Goal: Task Accomplishment & Management: Use online tool/utility

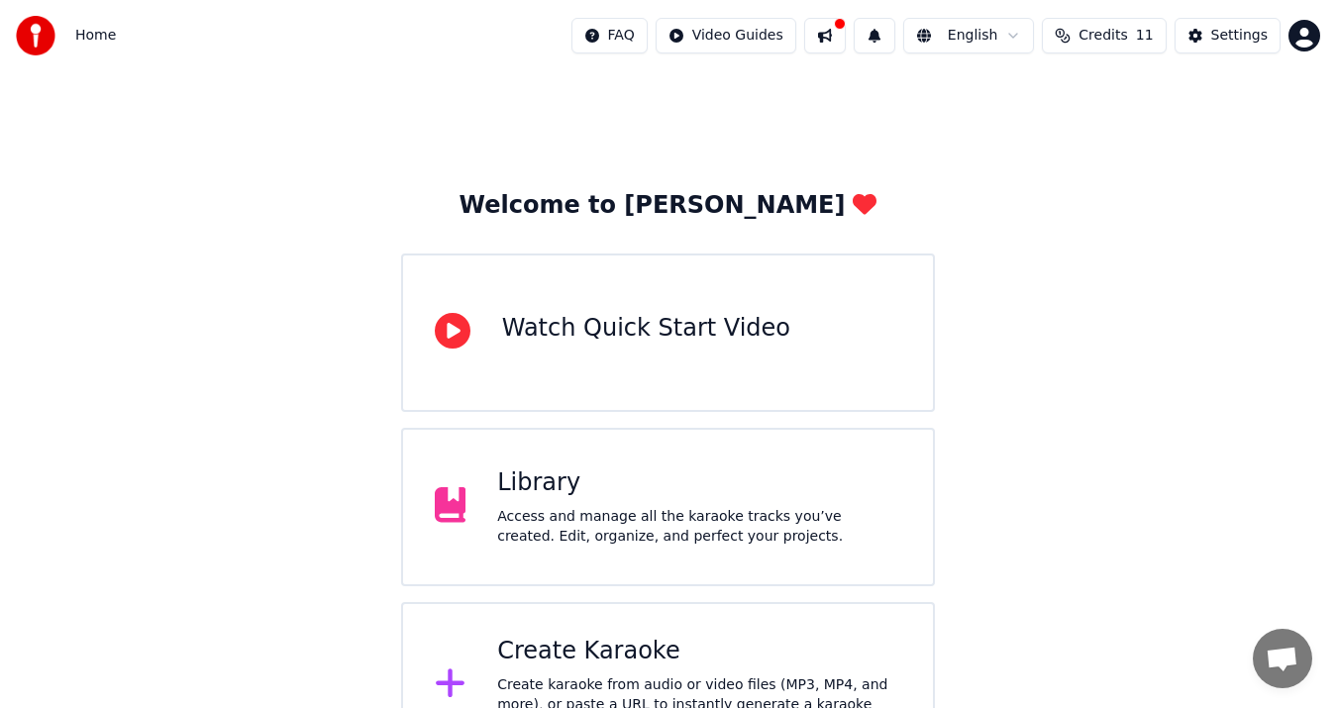
click at [593, 665] on div "Create Karaoke" at bounding box center [699, 652] width 404 height 32
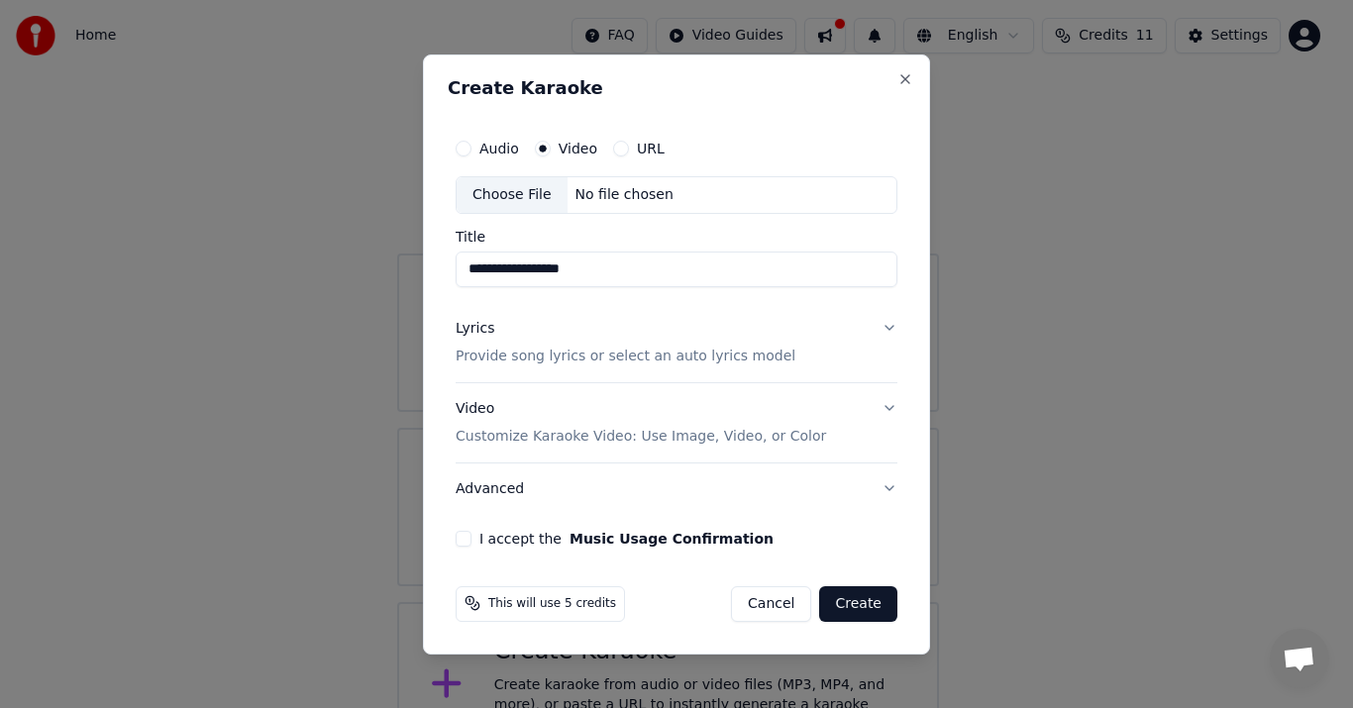
click at [503, 270] on input "**********" at bounding box center [677, 270] width 442 height 36
click at [498, 274] on input "**********" at bounding box center [677, 270] width 442 height 36
type input "**********"
click at [796, 352] on button "Lyrics Provide song lyrics or select an auto lyrics model" at bounding box center [677, 342] width 442 height 79
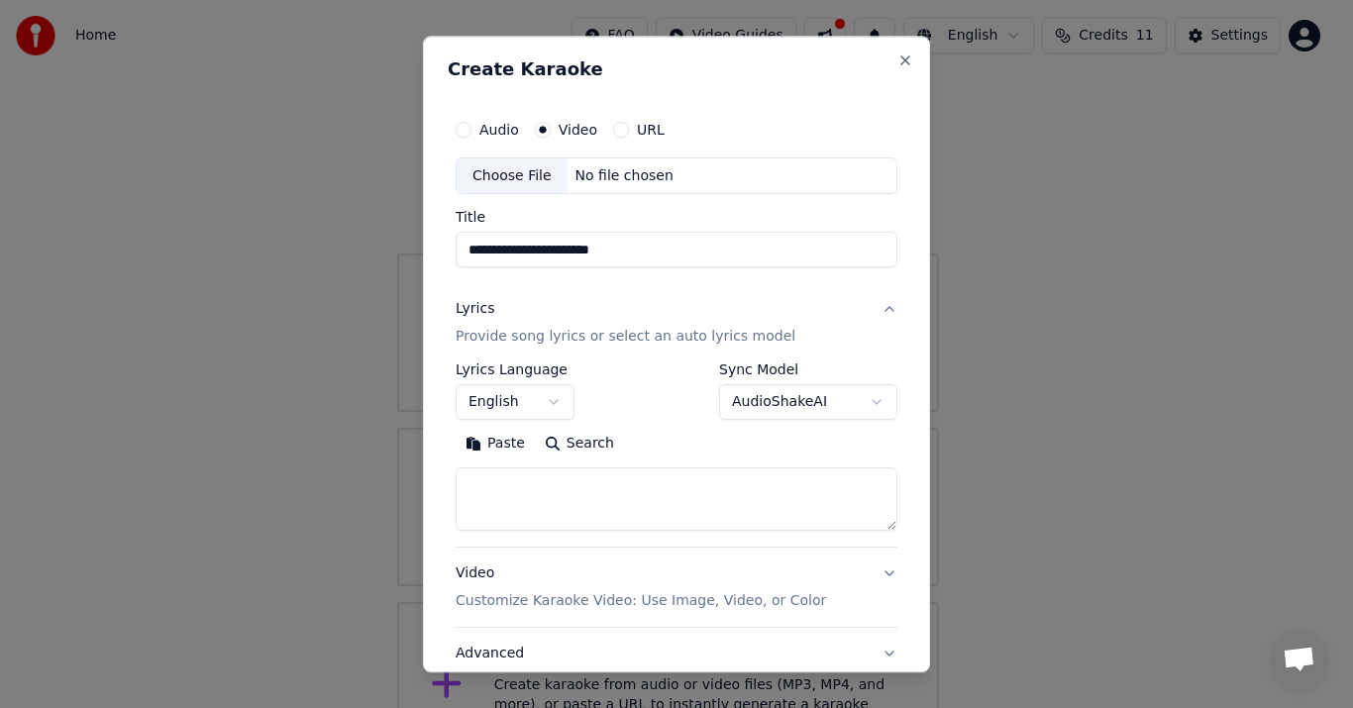
click at [599, 333] on p "Provide song lyrics or select an auto lyrics model" at bounding box center [626, 338] width 340 height 20
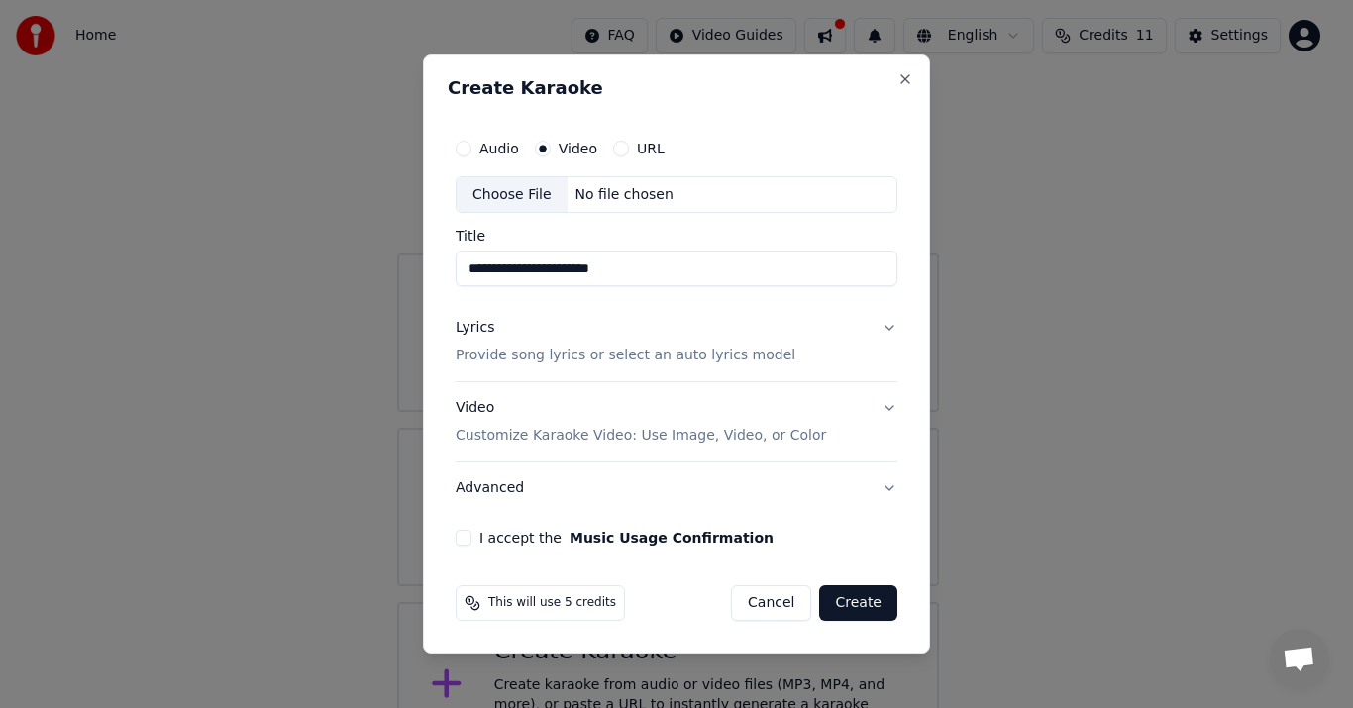
click at [642, 350] on p "Provide song lyrics or select an auto lyrics model" at bounding box center [626, 357] width 340 height 20
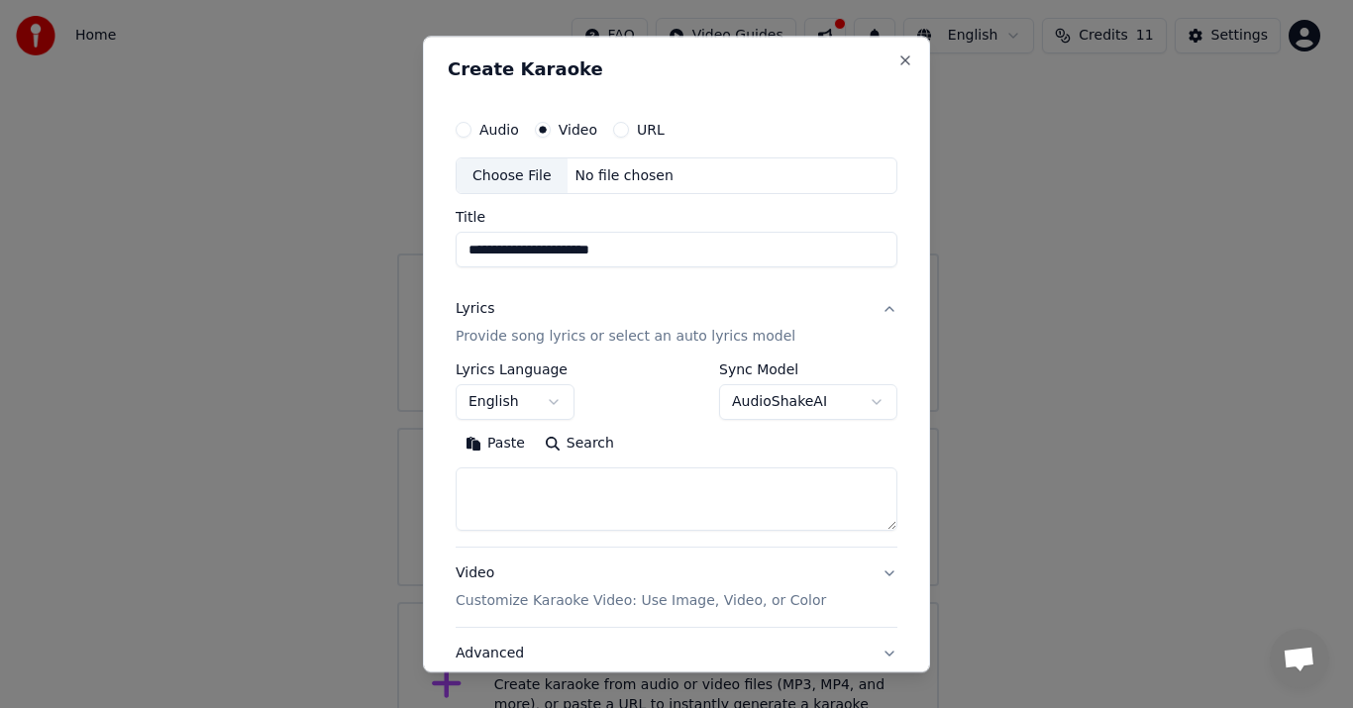
click at [584, 508] on textarea at bounding box center [677, 499] width 442 height 63
paste textarea "**********"
type textarea "**********"
click at [627, 184] on div "No file chosen" at bounding box center [624, 176] width 114 height 20
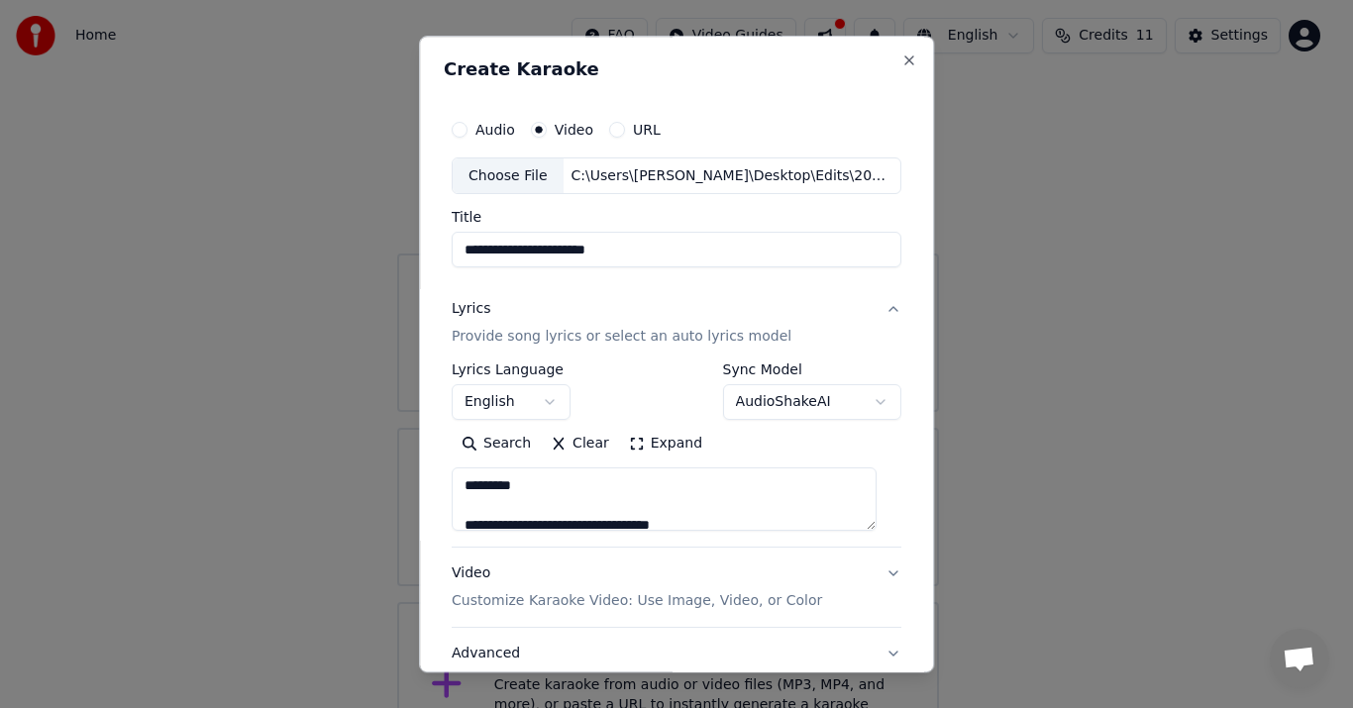
type input "**********"
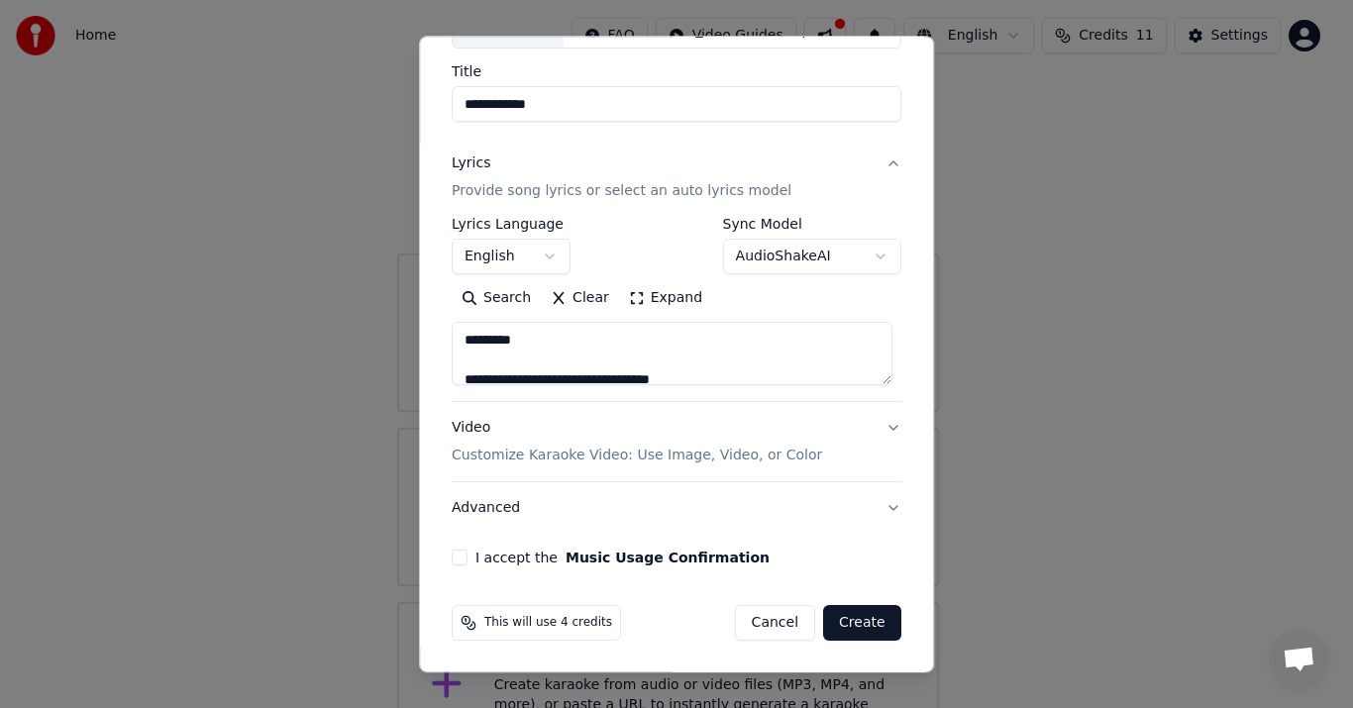
scroll to position [147, 0]
click at [455, 552] on button "I accept the Music Usage Confirmation" at bounding box center [460, 558] width 16 height 16
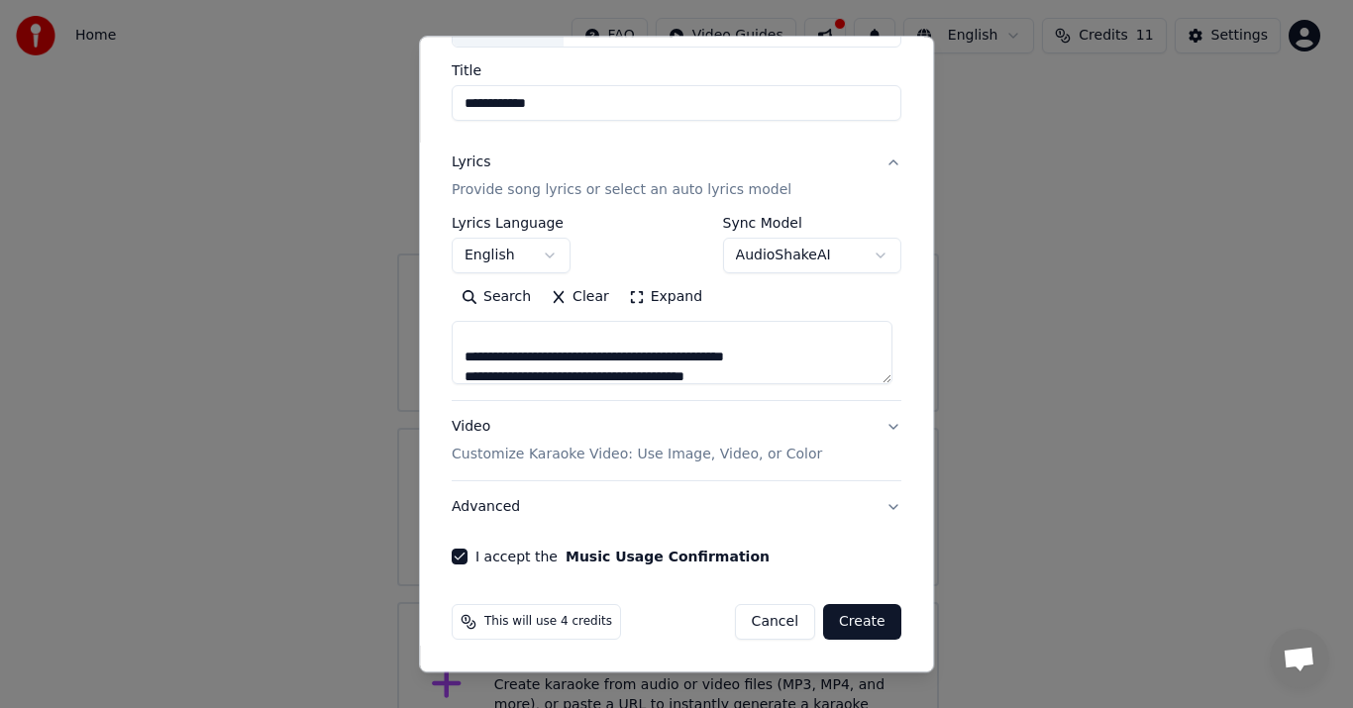
scroll to position [271, 0]
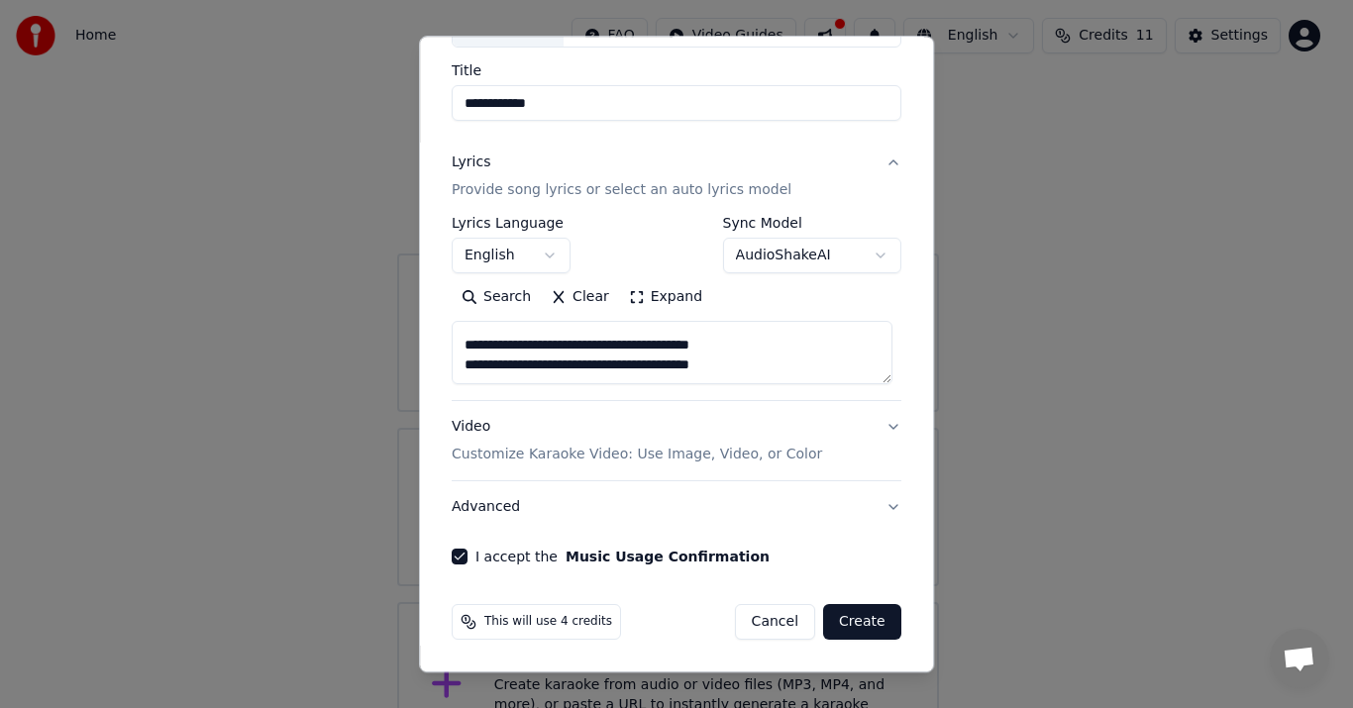
click at [628, 457] on p "Customize Karaoke Video: Use Image, Video, or Color" at bounding box center [637, 456] width 370 height 20
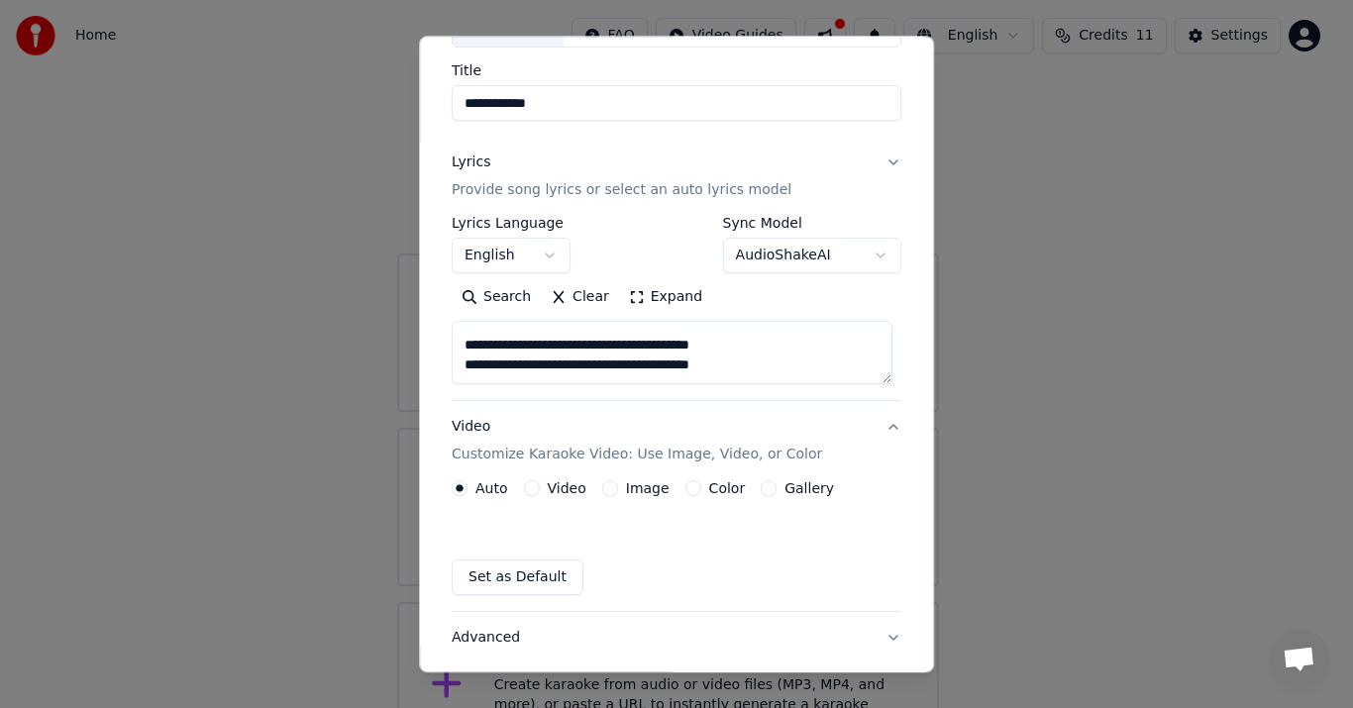
scroll to position [93, 0]
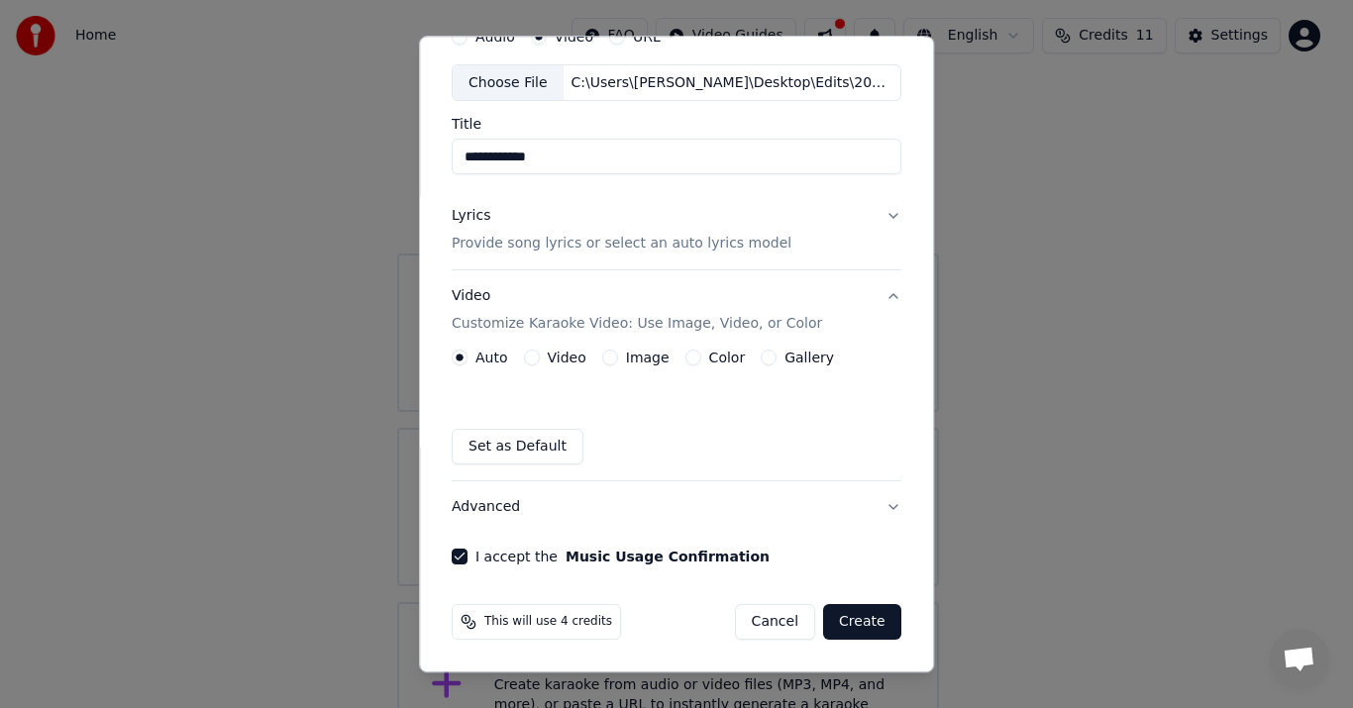
click at [563, 359] on label "Video" at bounding box center [567, 359] width 39 height 14
click at [540, 359] on button "Video" at bounding box center [532, 359] width 16 height 16
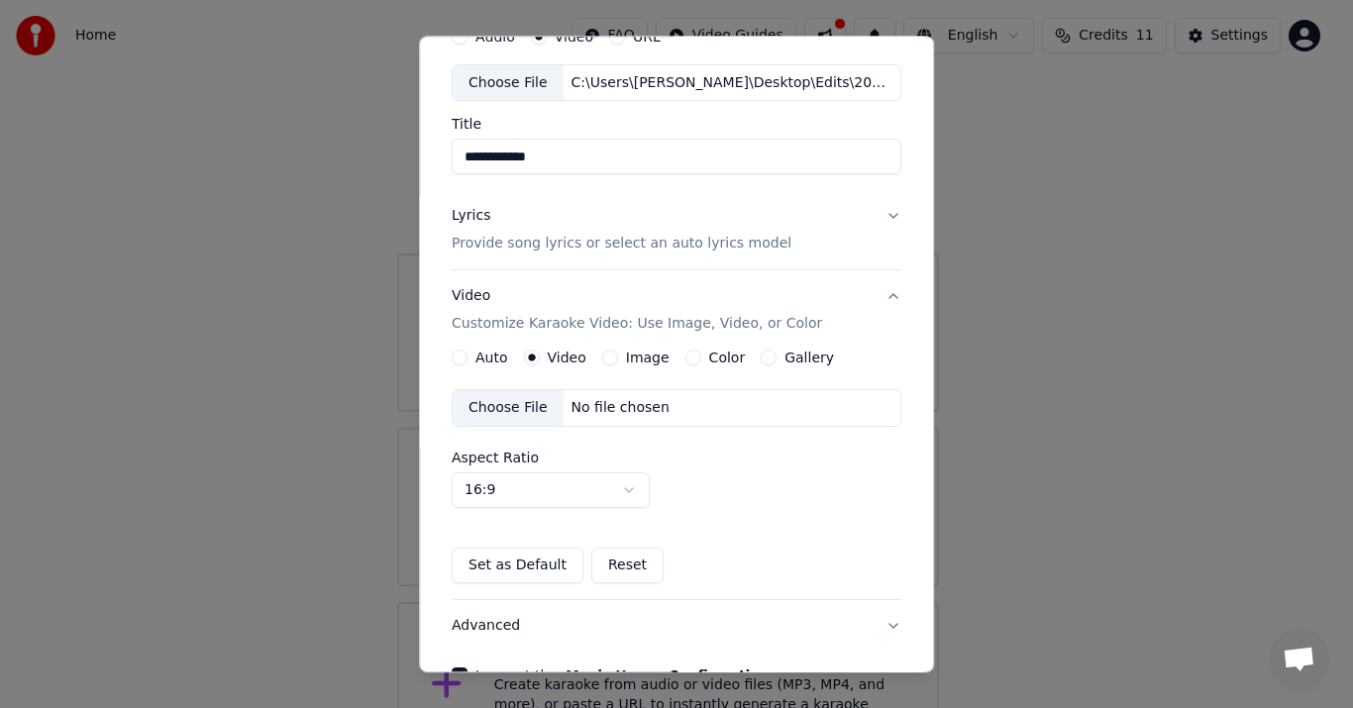
click at [517, 416] on div "Choose File" at bounding box center [508, 409] width 111 height 36
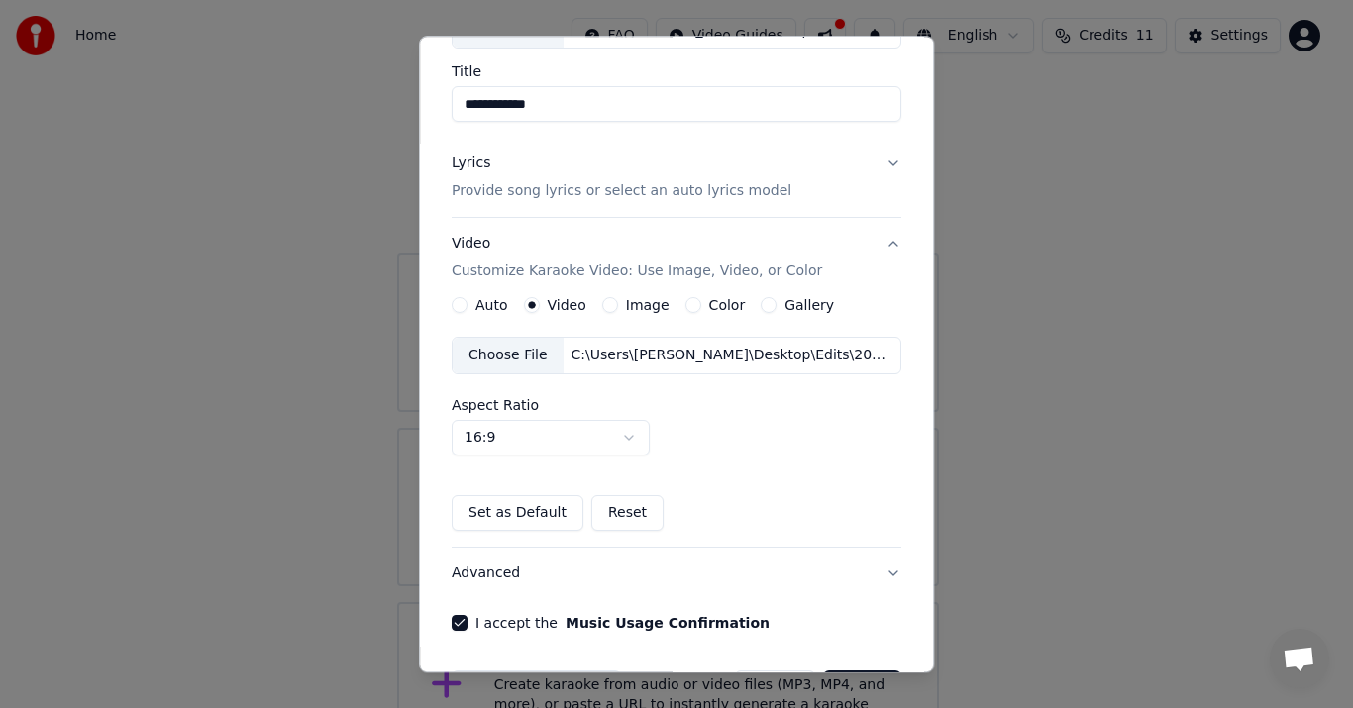
scroll to position [113, 0]
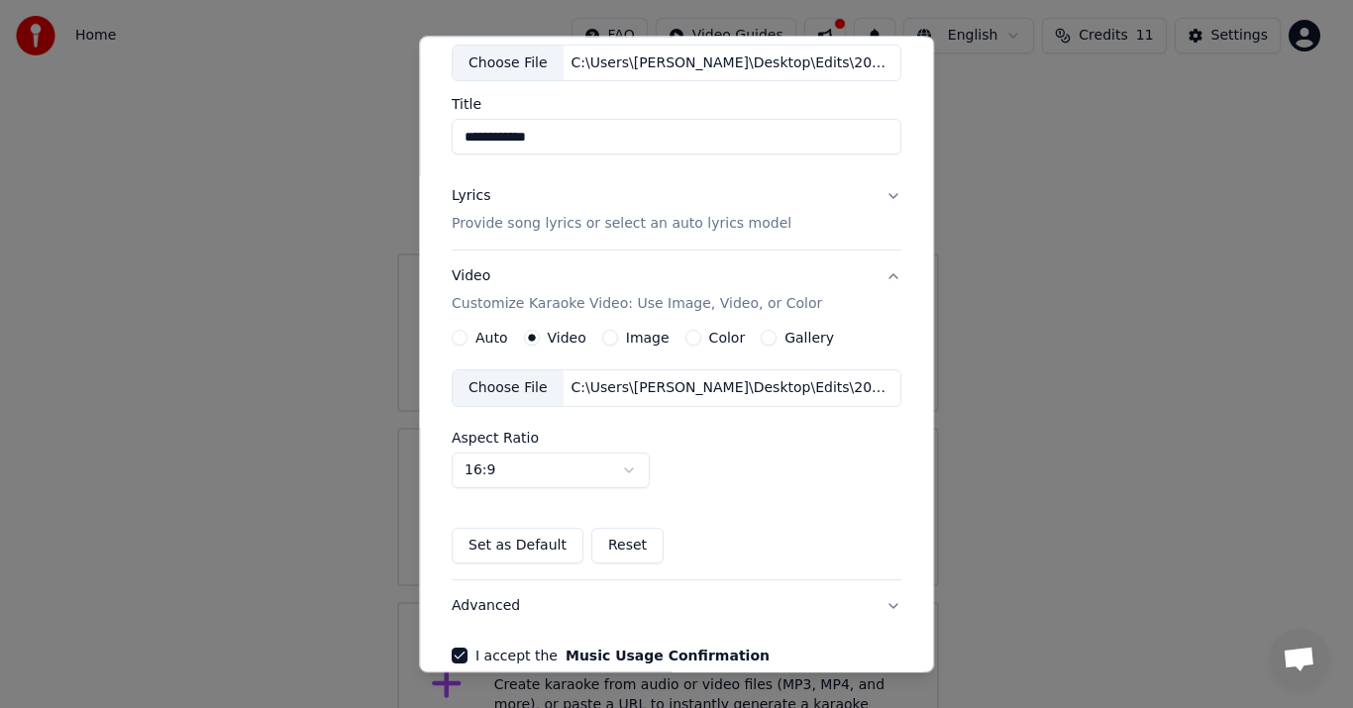
click at [622, 226] on p "Provide song lyrics or select an auto lyrics model" at bounding box center [622, 225] width 340 height 20
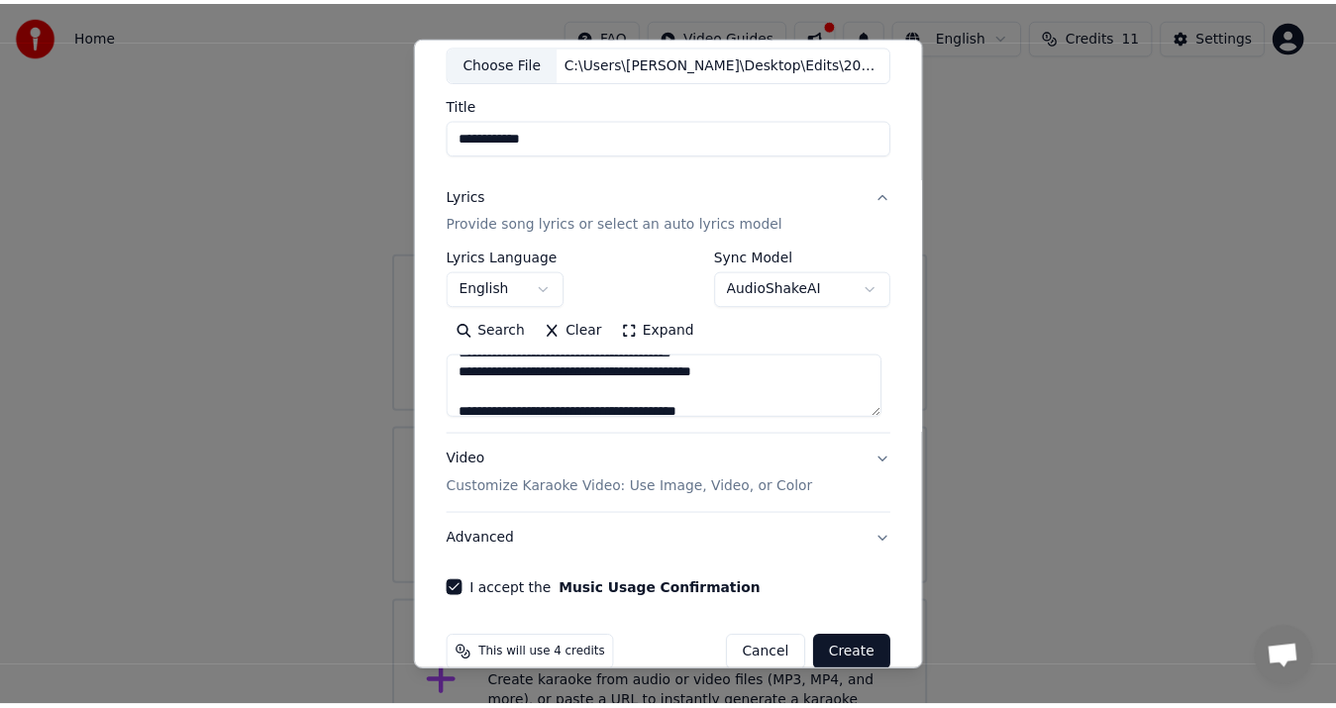
scroll to position [158, 0]
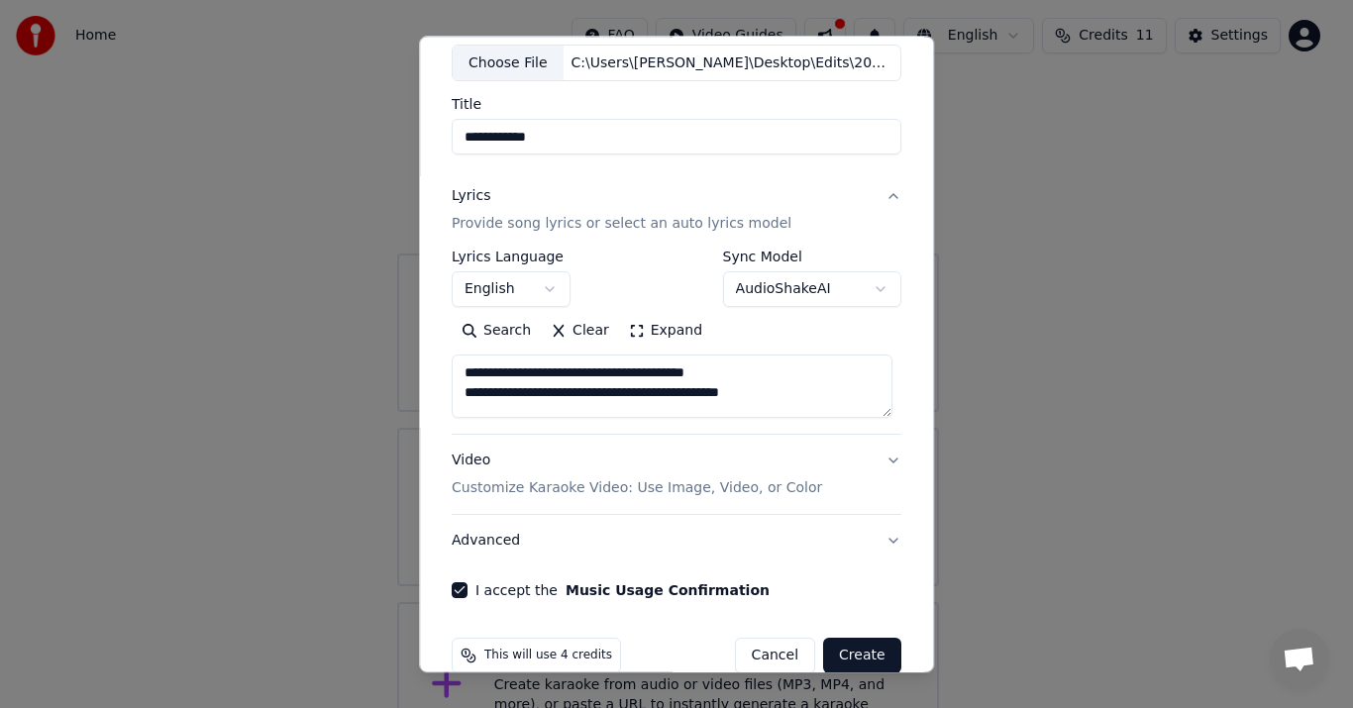
click at [851, 652] on button "Create" at bounding box center [862, 657] width 78 height 36
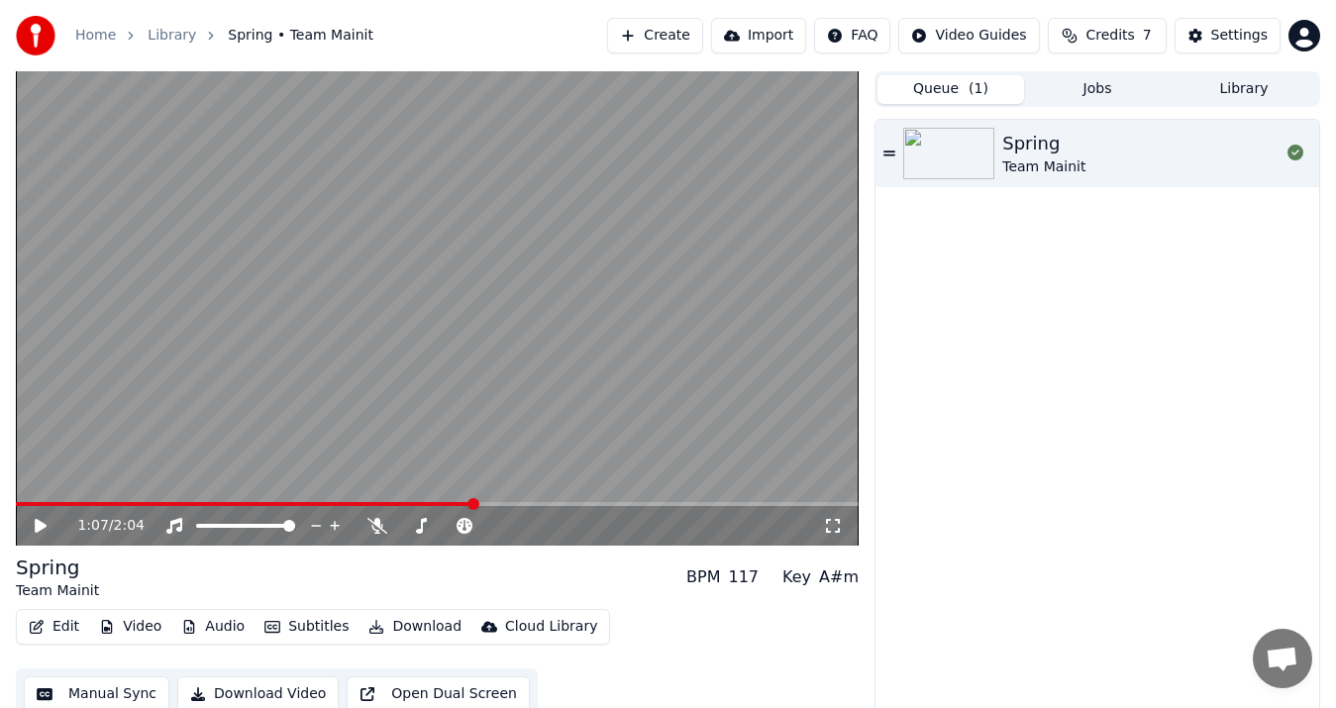
click at [940, 90] on button "Queue ( 1 )" at bounding box center [950, 89] width 147 height 29
click at [947, 159] on img at bounding box center [948, 153] width 91 height 51
click at [947, 170] on img at bounding box center [948, 153] width 91 height 51
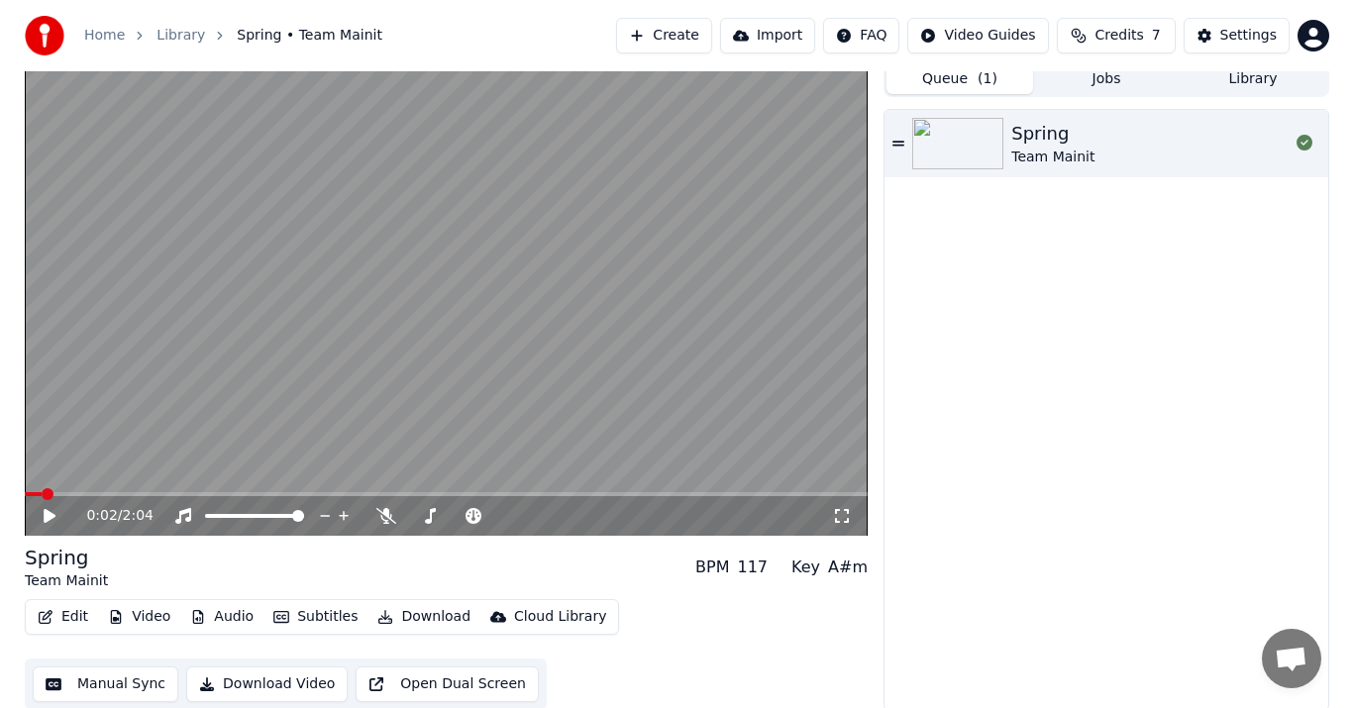
scroll to position [13, 0]
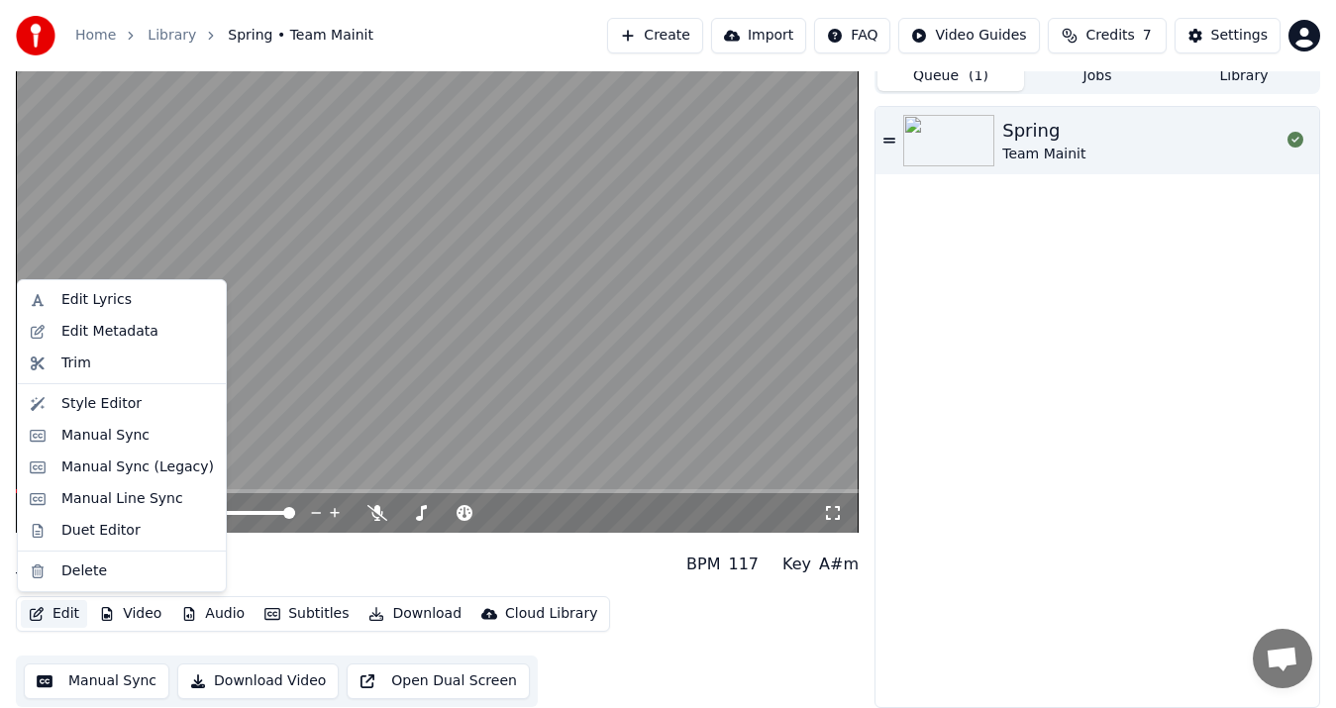
click at [70, 608] on button "Edit" at bounding box center [54, 614] width 66 height 28
click at [98, 294] on div "Edit Lyrics" at bounding box center [96, 300] width 70 height 20
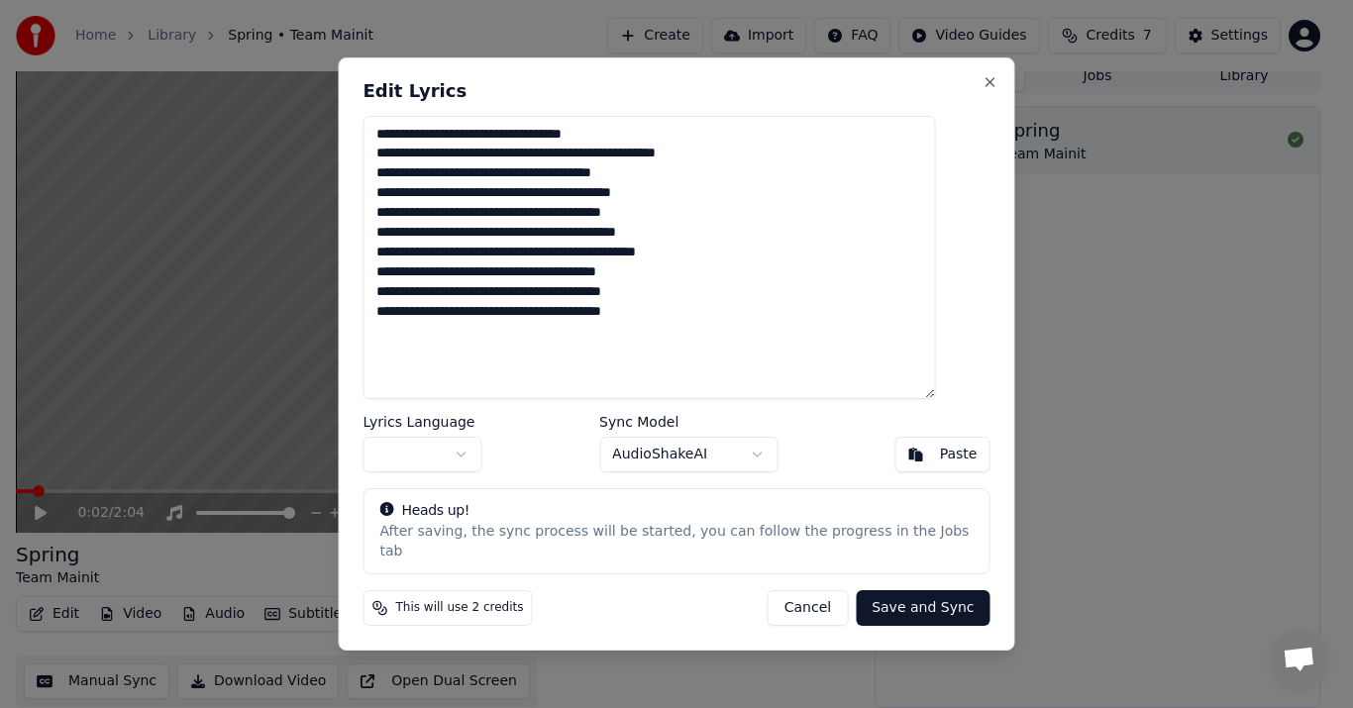
drag, startPoint x: 714, startPoint y: 321, endPoint x: 260, endPoint y: 131, distance: 491.8
click at [260, 131] on body "**********" at bounding box center [668, 341] width 1336 height 708
paste textarea "**********"
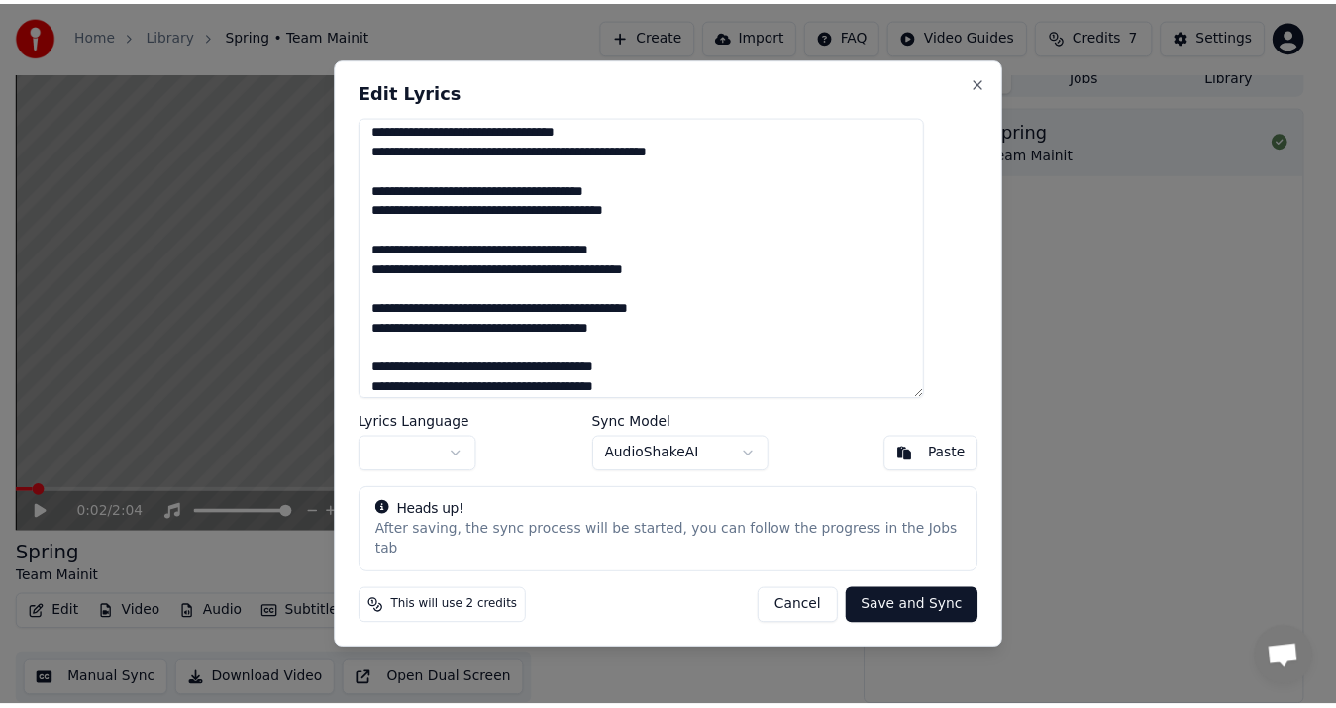
scroll to position [51, 0]
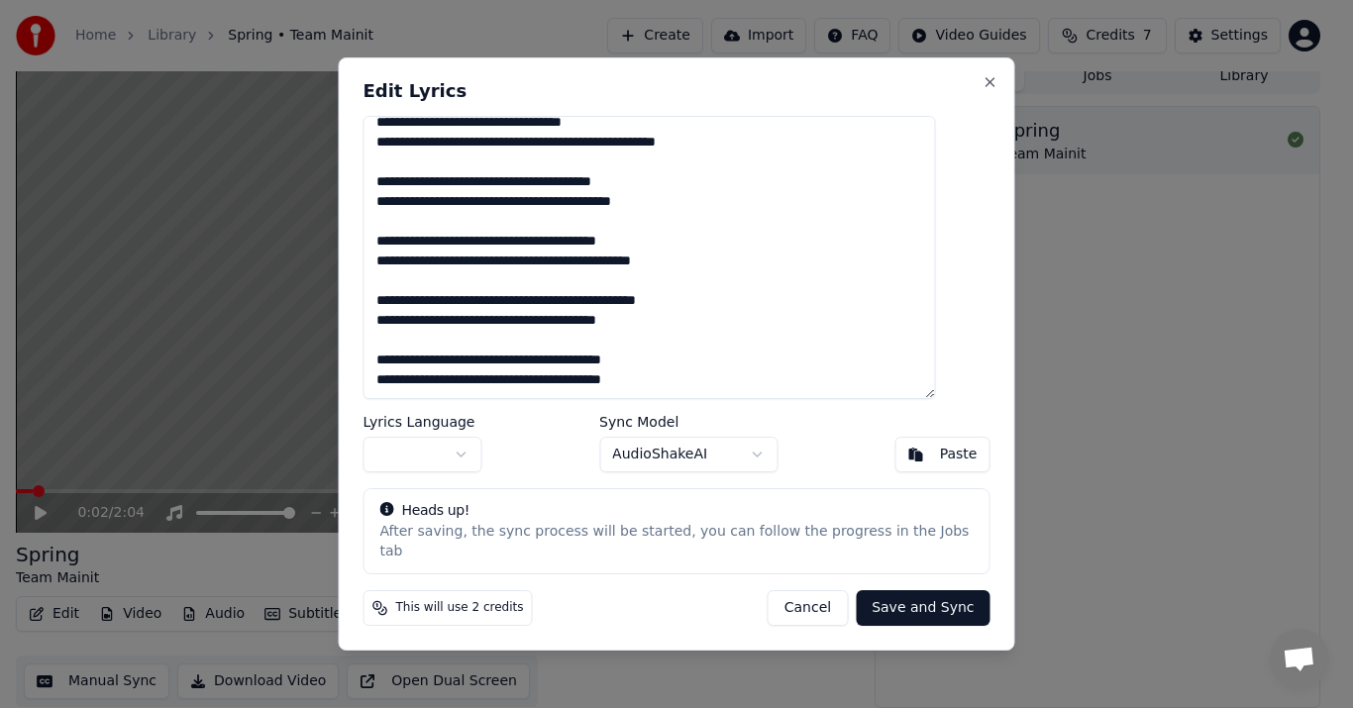
type textarea "**********"
click at [889, 600] on button "Save and Sync" at bounding box center [923, 608] width 134 height 36
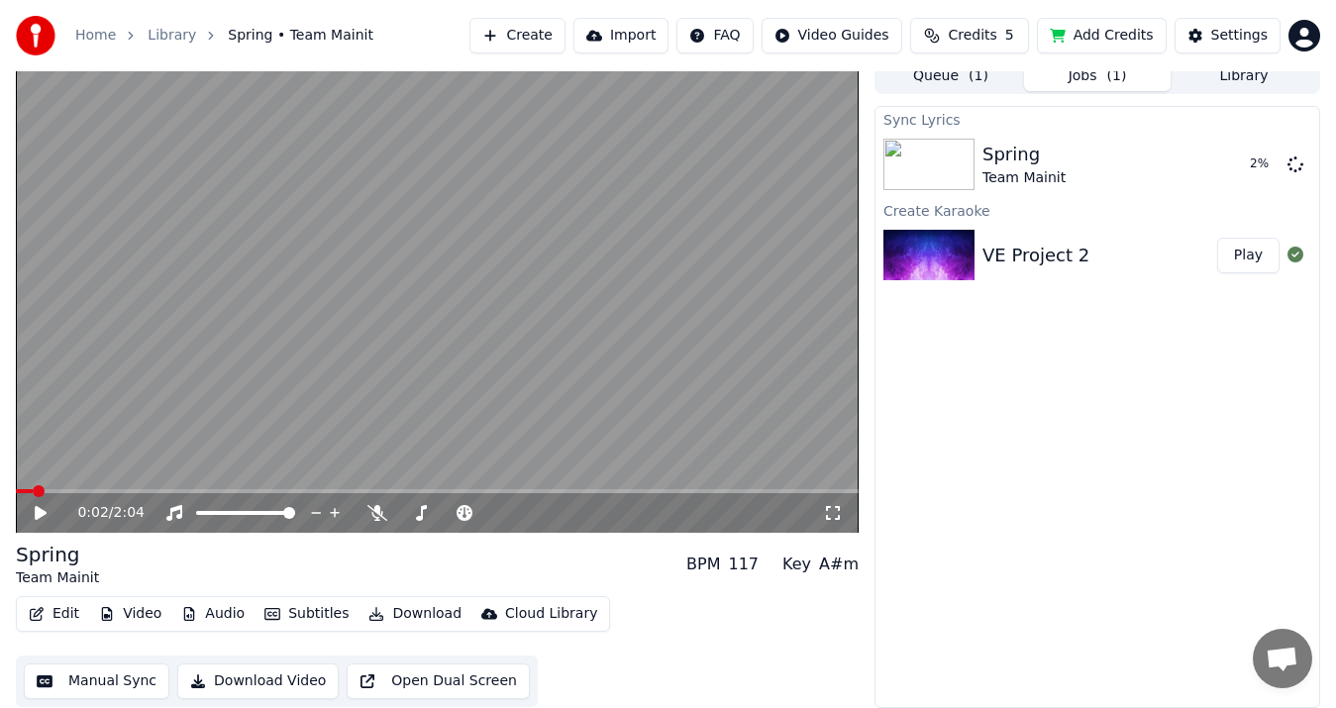
click at [40, 508] on icon at bounding box center [41, 513] width 12 height 14
click at [243, 489] on span at bounding box center [437, 491] width 843 height 4
click at [257, 489] on span at bounding box center [437, 491] width 843 height 4
drag, startPoint x: 67, startPoint y: 487, endPoint x: 174, endPoint y: 493, distance: 107.1
click at [174, 493] on div "0:08 / 2:04" at bounding box center [437, 295] width 843 height 474
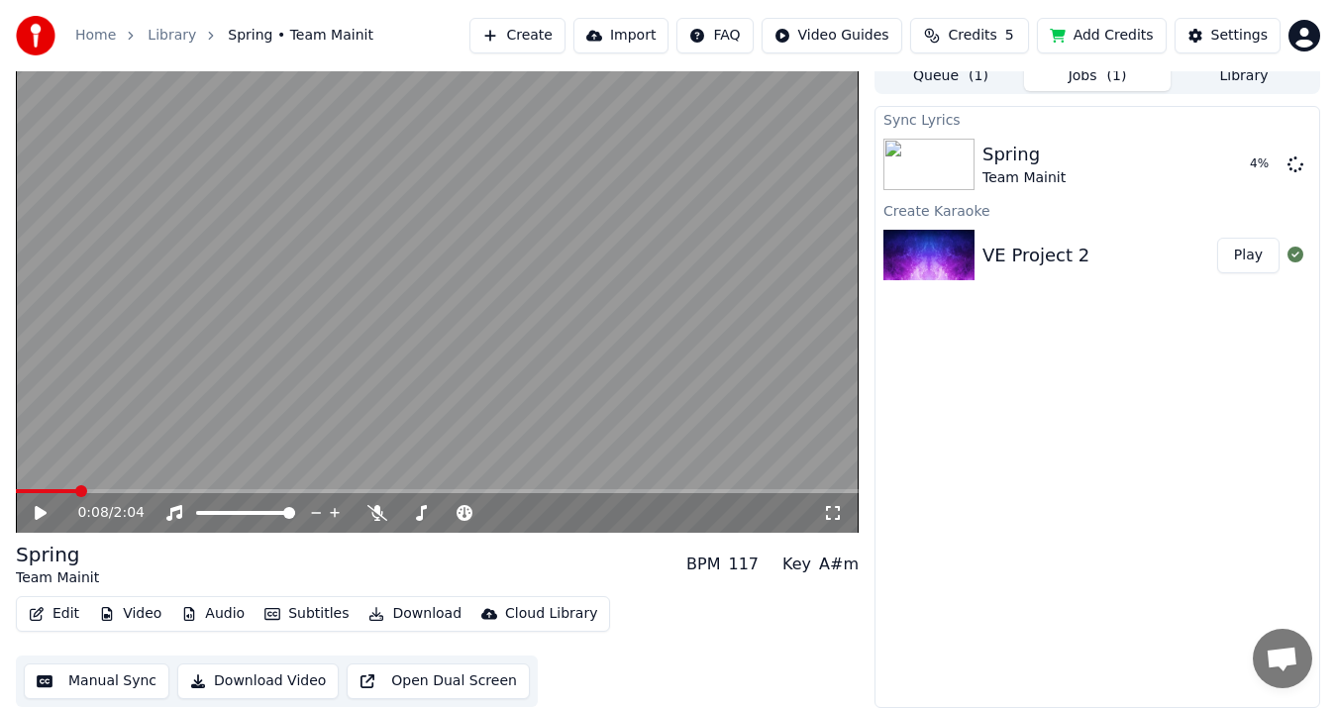
click at [200, 396] on video at bounding box center [437, 295] width 843 height 474
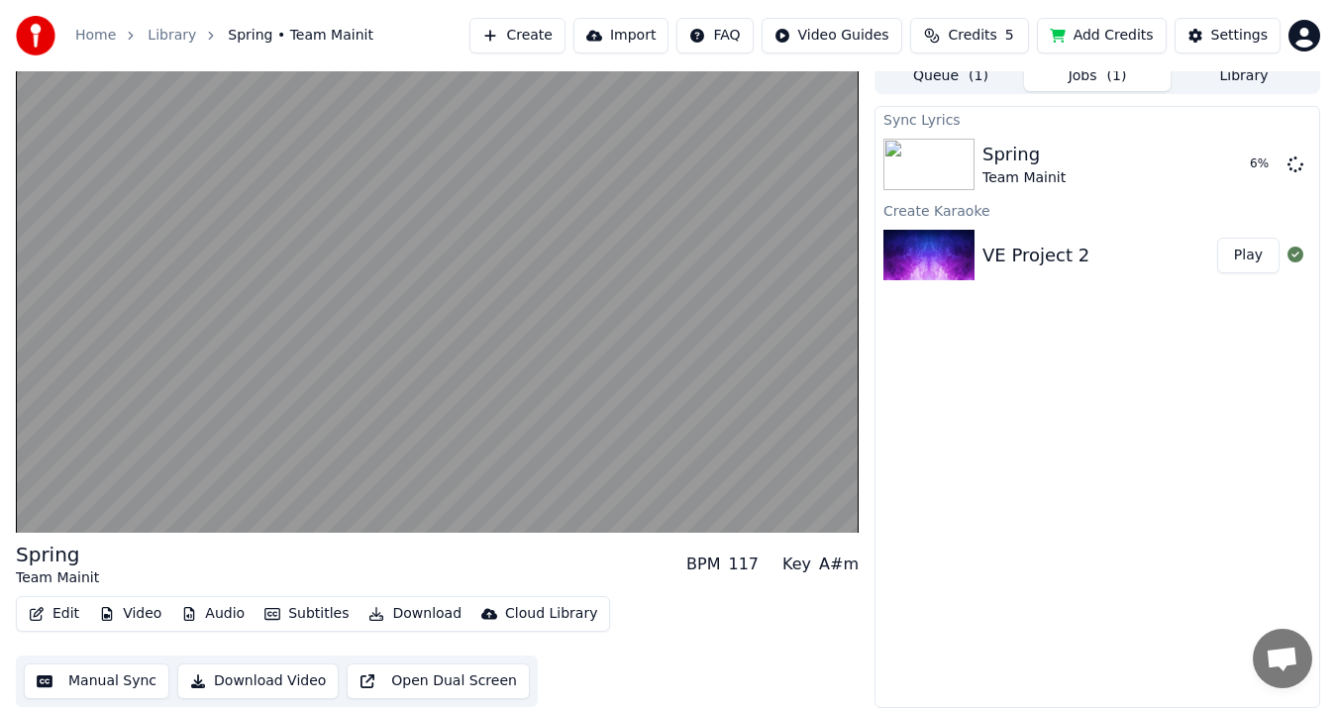
click at [1249, 252] on button "Play" at bounding box center [1248, 256] width 62 height 36
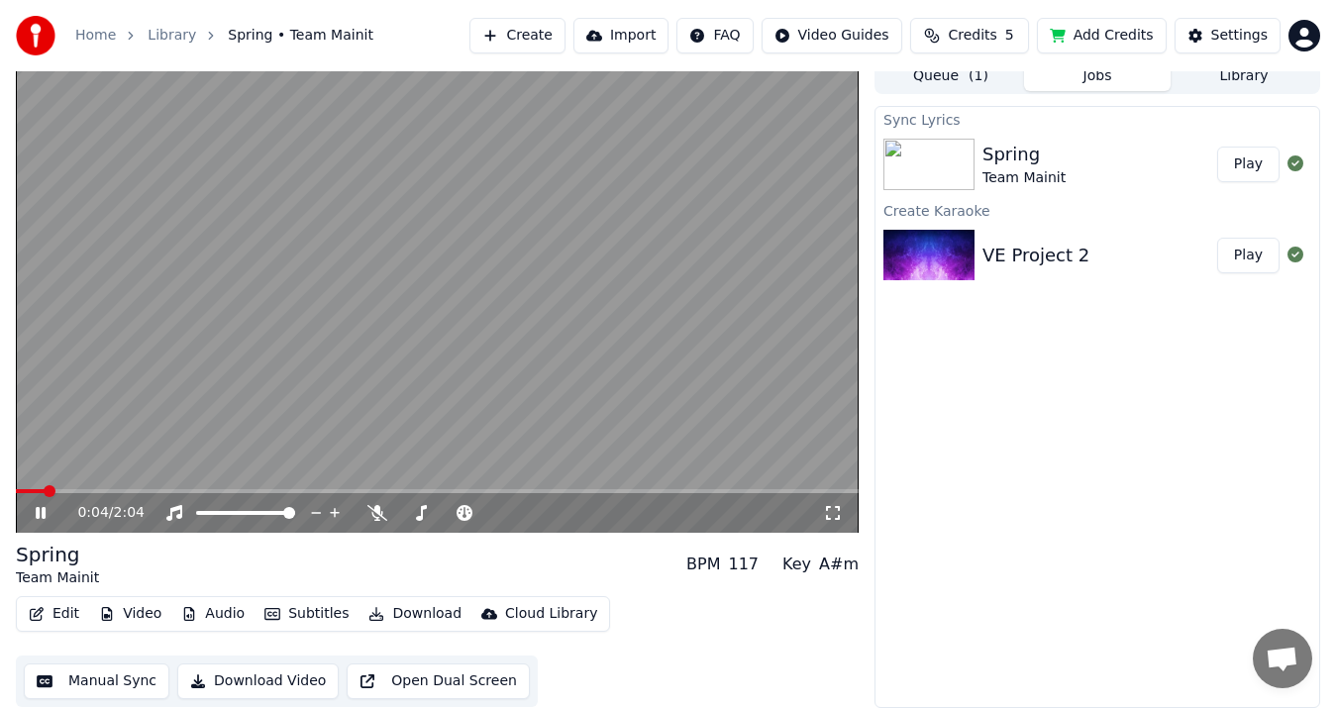
click at [1271, 261] on button "Play" at bounding box center [1248, 256] width 62 height 36
click at [1265, 170] on button "Play" at bounding box center [1248, 165] width 62 height 36
click at [342, 497] on span at bounding box center [336, 491] width 12 height 12
click at [323, 491] on span at bounding box center [329, 491] width 12 height 12
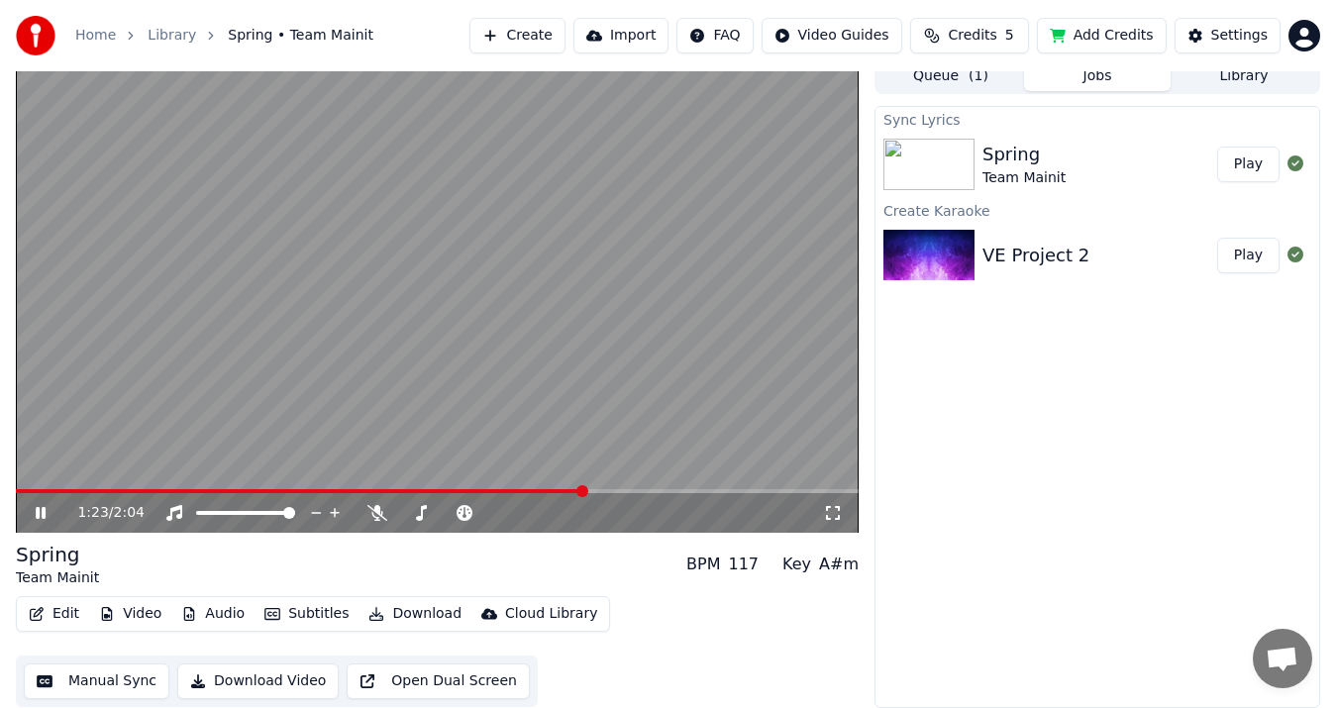
click at [238, 682] on button "Download Video" at bounding box center [257, 682] width 161 height 36
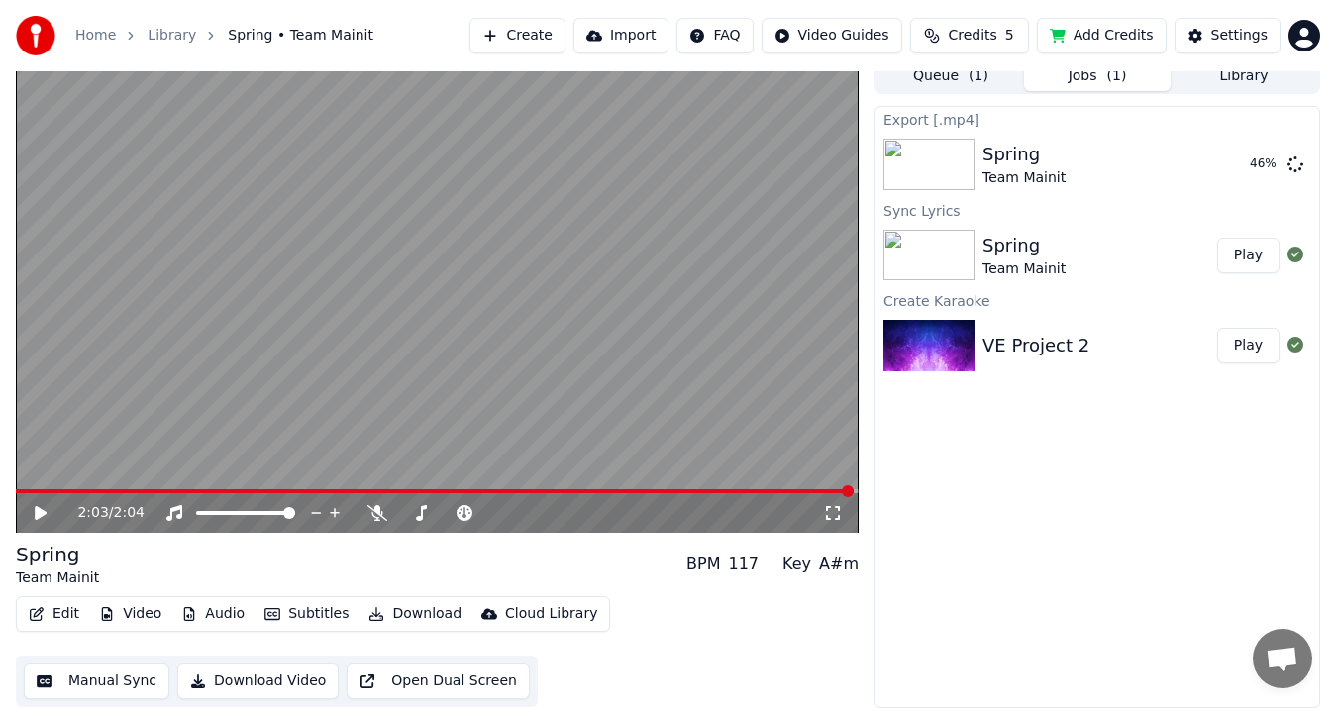
click at [293, 492] on span at bounding box center [435, 491] width 838 height 4
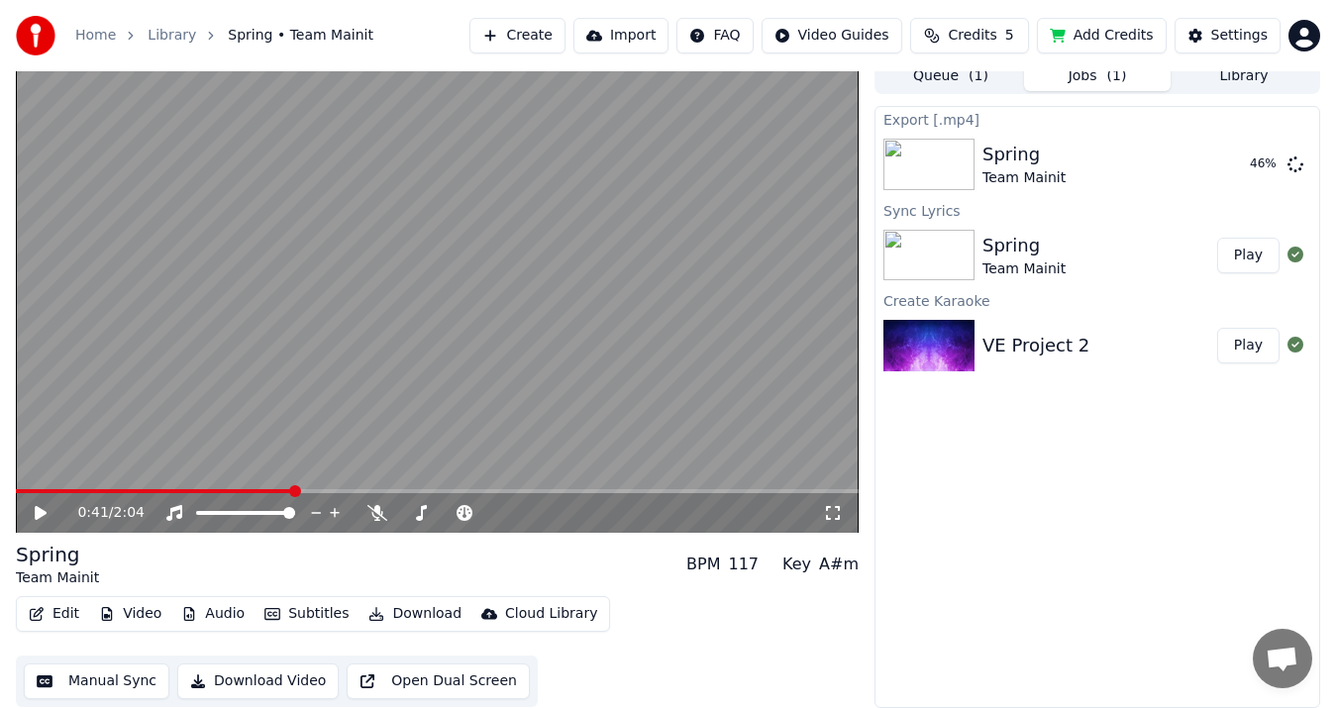
click at [50, 510] on icon at bounding box center [55, 513] width 46 height 16
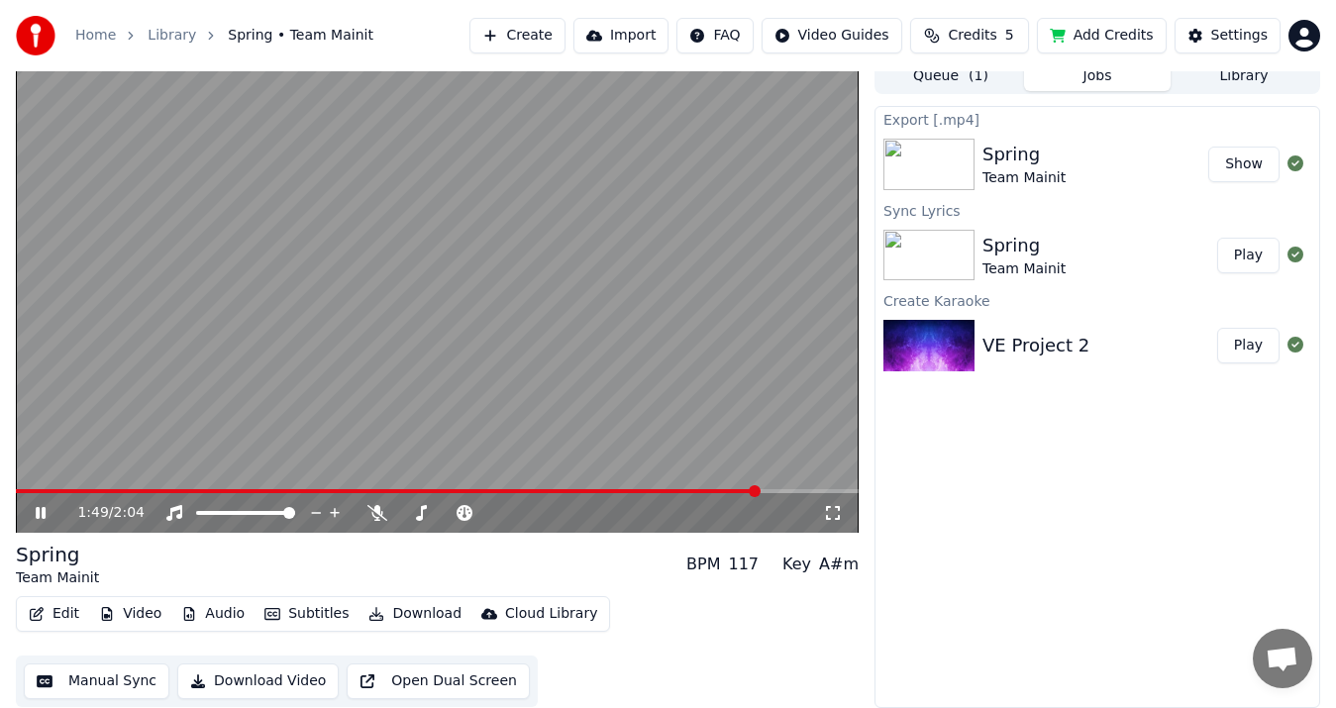
click at [1229, 160] on button "Show" at bounding box center [1243, 165] width 71 height 36
